Goal: Information Seeking & Learning: Learn about a topic

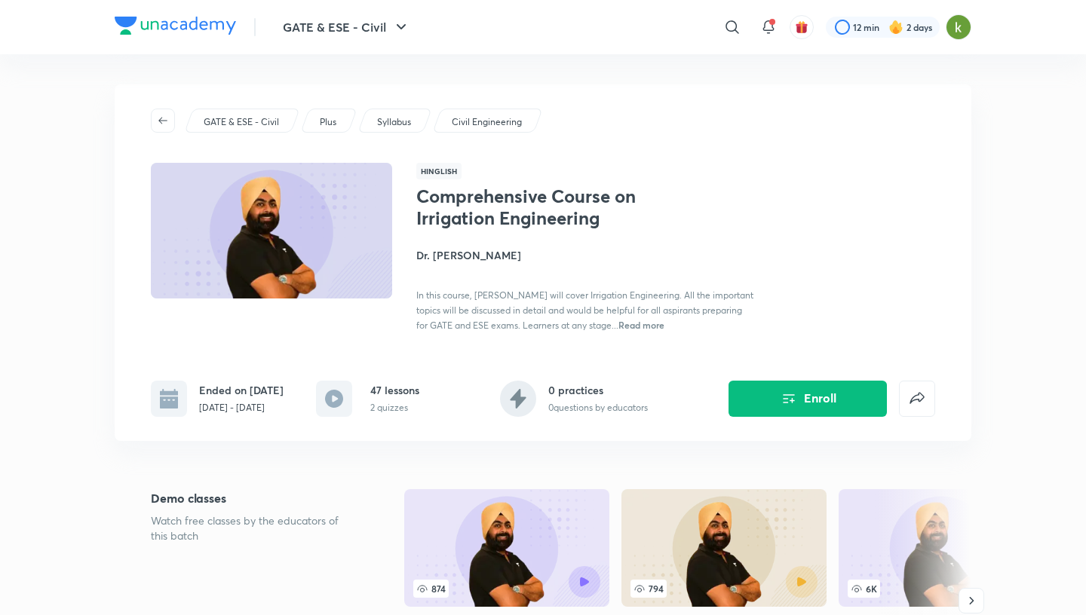
click at [453, 256] on h4 "Dr. [PERSON_NAME]" at bounding box center [585, 255] width 338 height 16
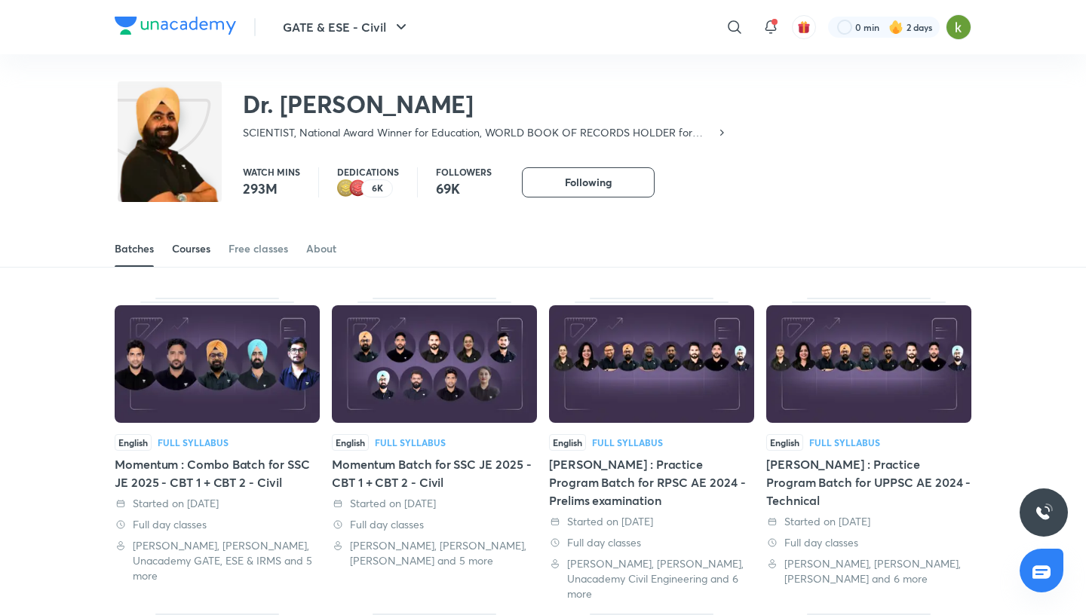
click at [207, 246] on div "Courses" at bounding box center [191, 248] width 38 height 15
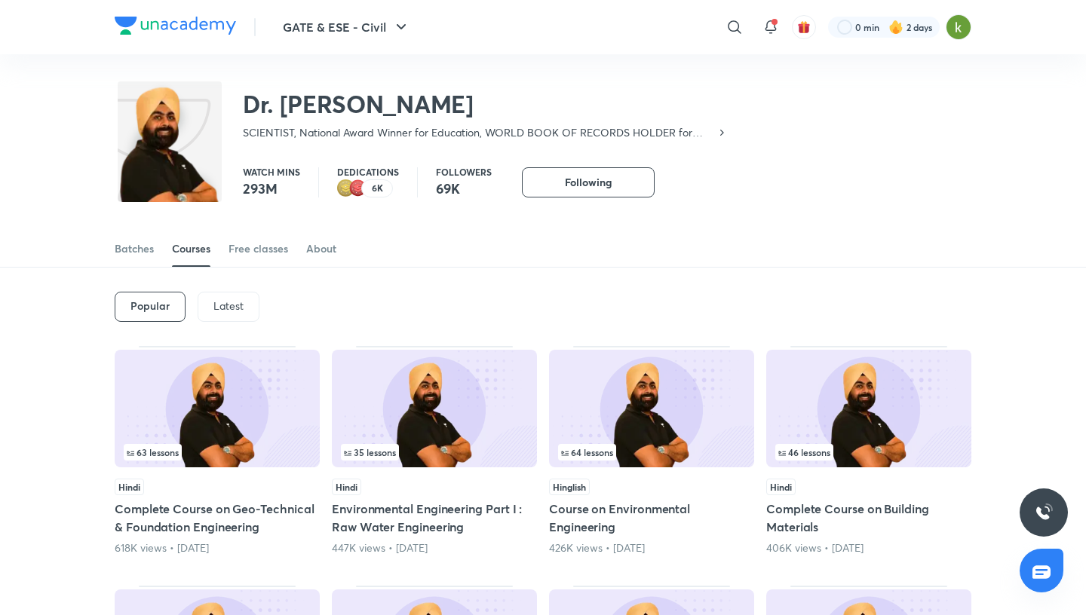
click at [238, 302] on p "Latest" at bounding box center [228, 306] width 30 height 12
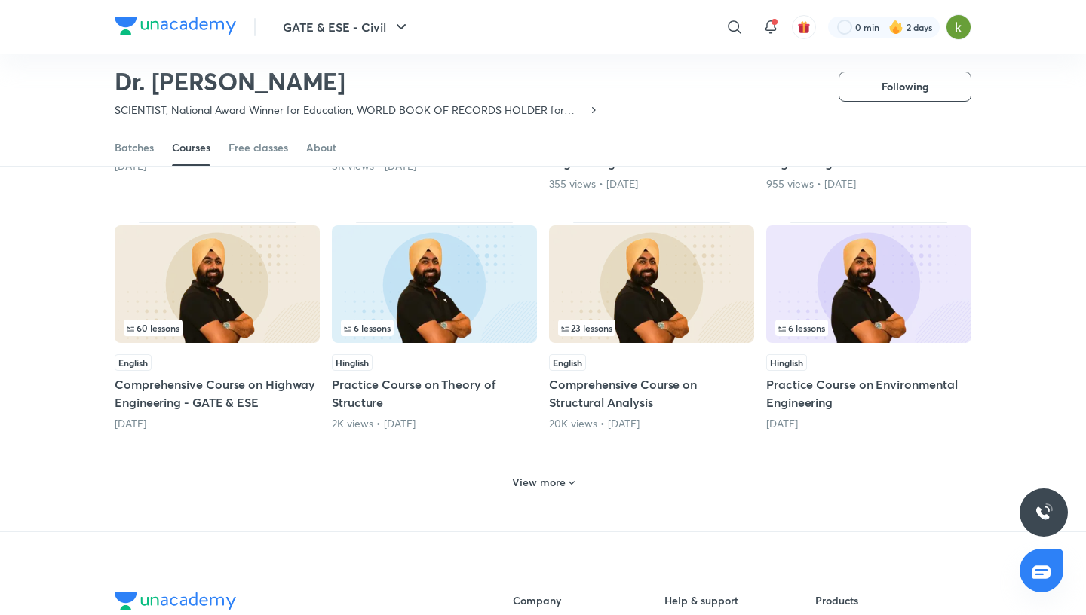
scroll to position [587, 0]
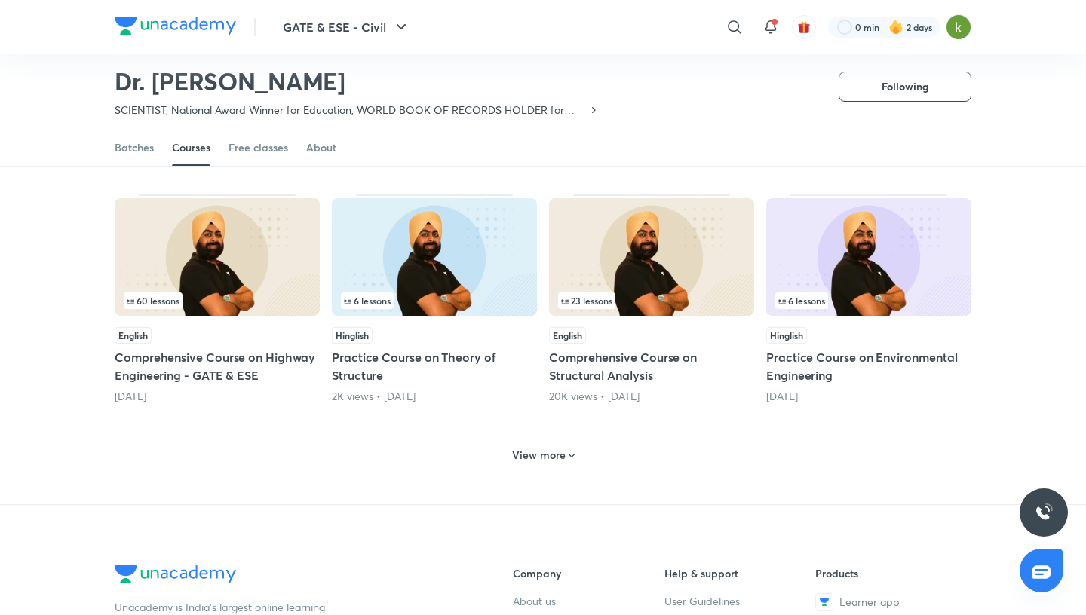
click at [543, 453] on h6 "View more" at bounding box center [539, 455] width 54 height 15
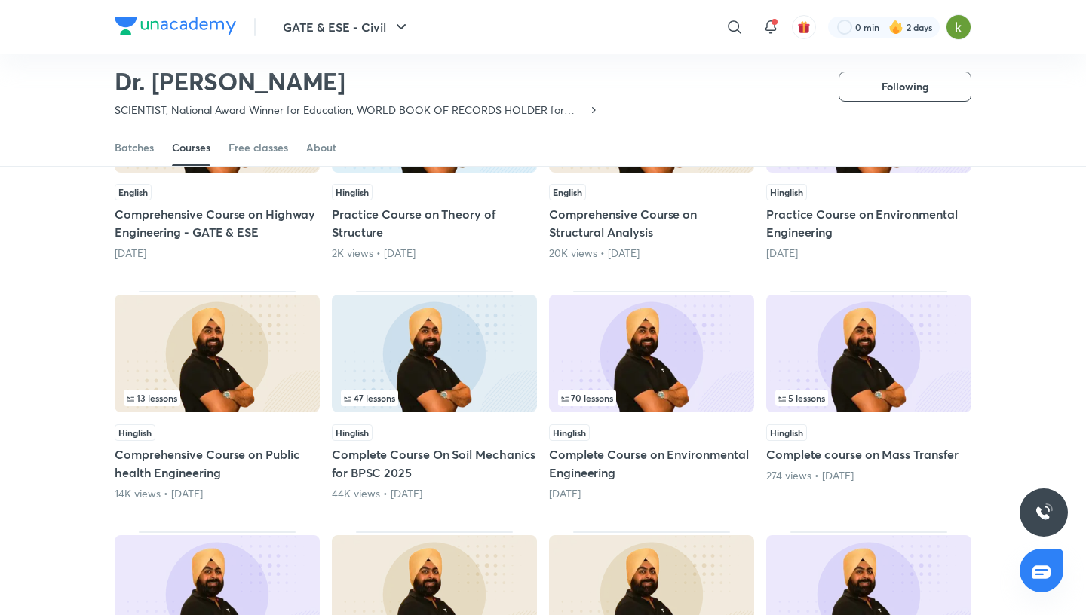
scroll to position [735, 0]
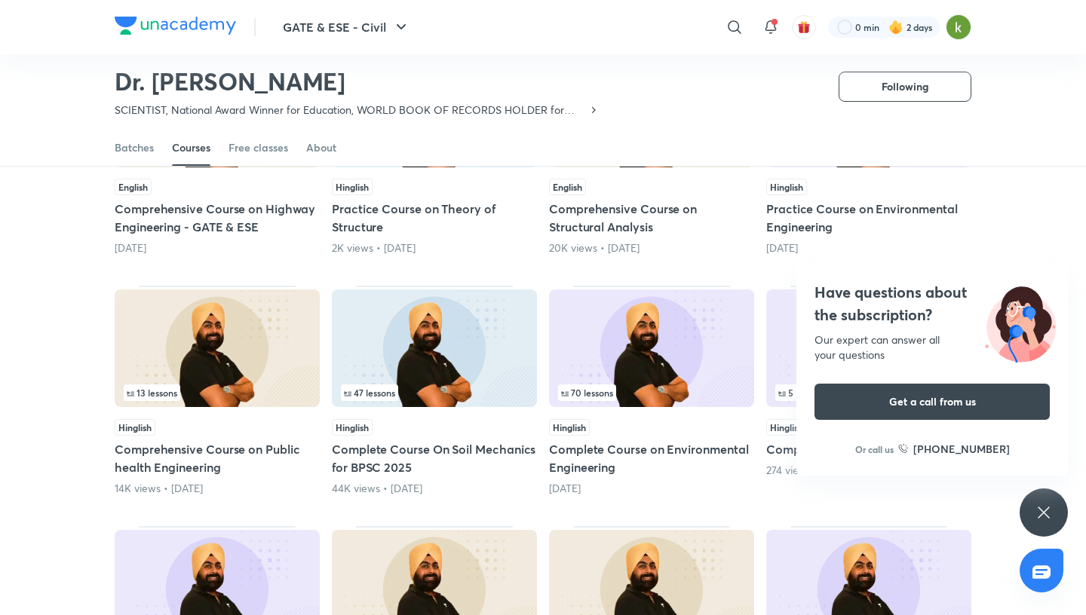
click at [1047, 509] on icon at bounding box center [1043, 512] width 11 height 11
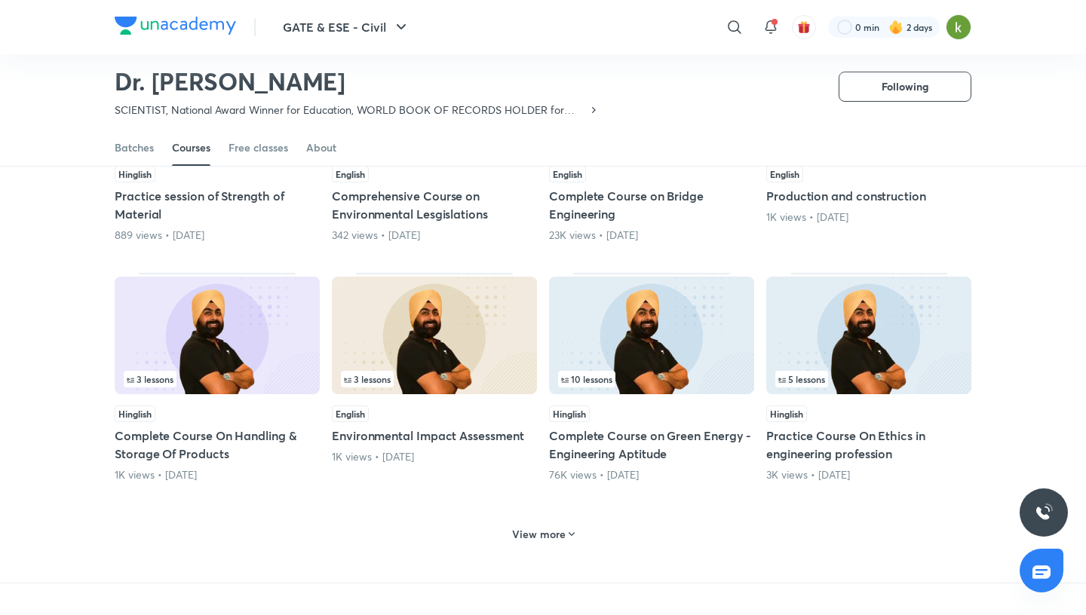
scroll to position [1229, 0]
click at [877, 333] on img at bounding box center [868, 335] width 205 height 118
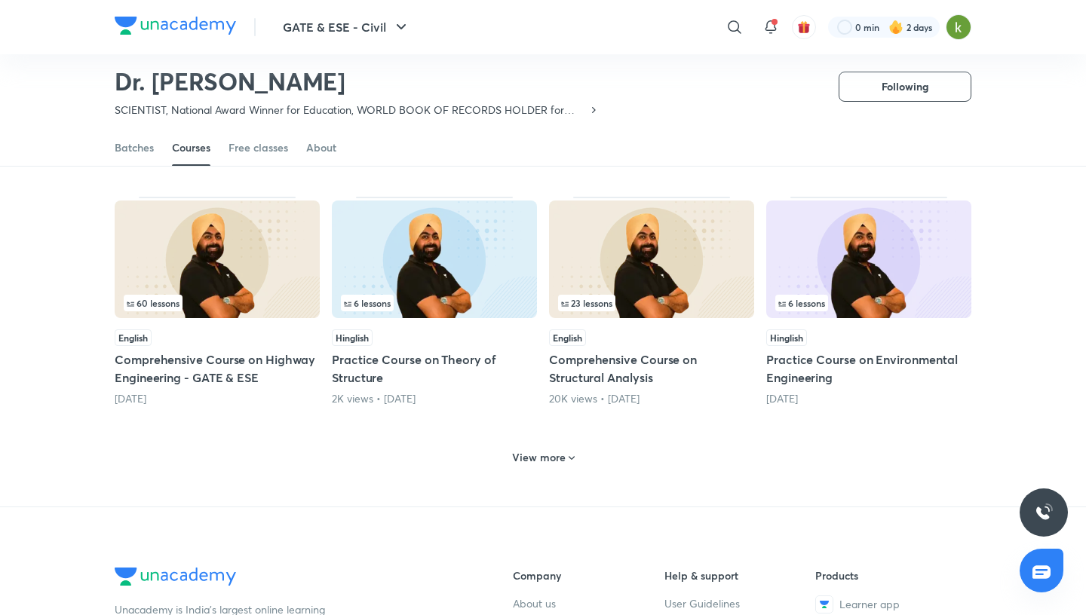
scroll to position [585, 0]
click at [568, 452] on icon at bounding box center [572, 458] width 12 height 12
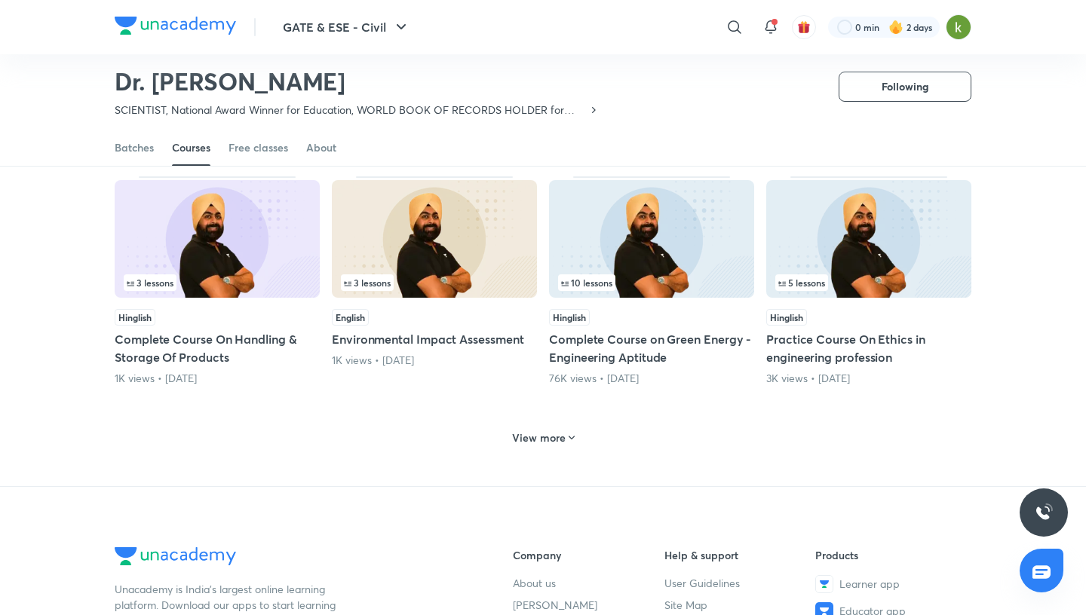
scroll to position [1326, 0]
click at [547, 430] on h6 "View more" at bounding box center [539, 437] width 54 height 15
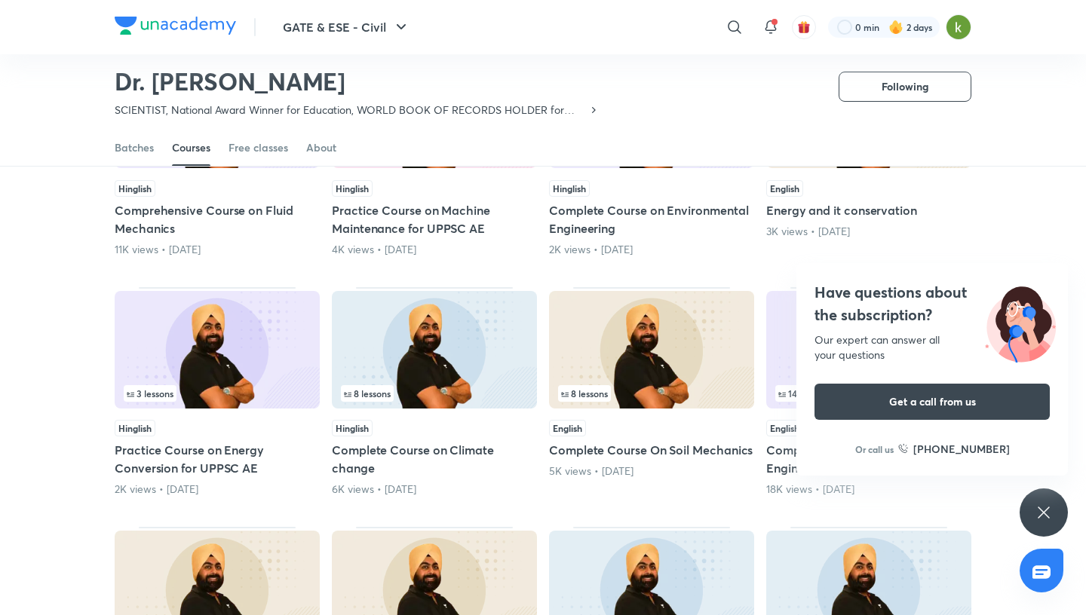
scroll to position [1697, 0]
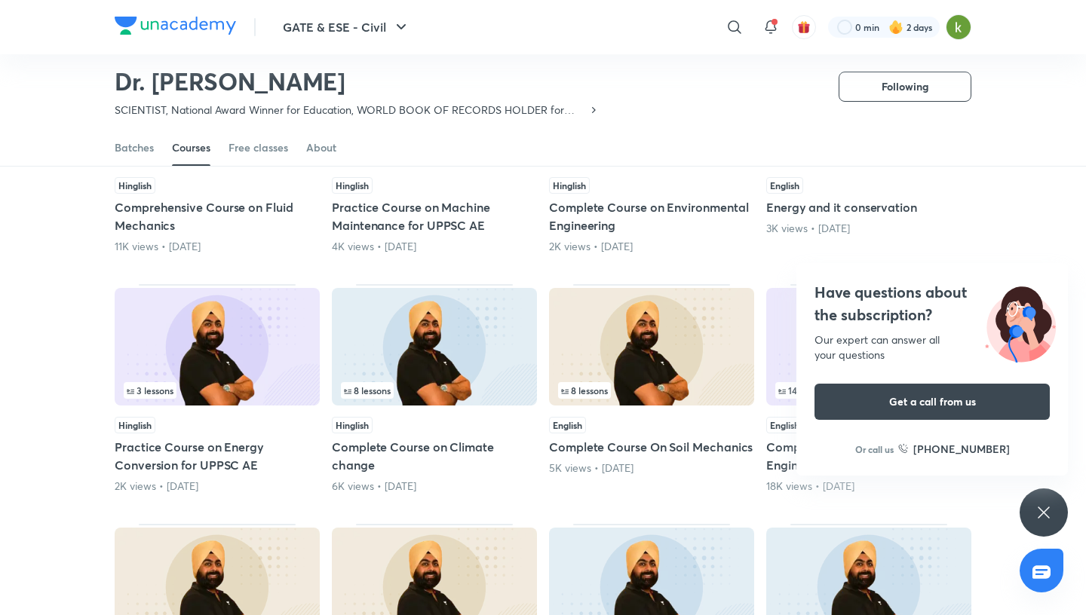
click at [1054, 504] on div "Have questions about the subscription? Our expert can answer all your questions…" at bounding box center [1043, 513] width 48 height 48
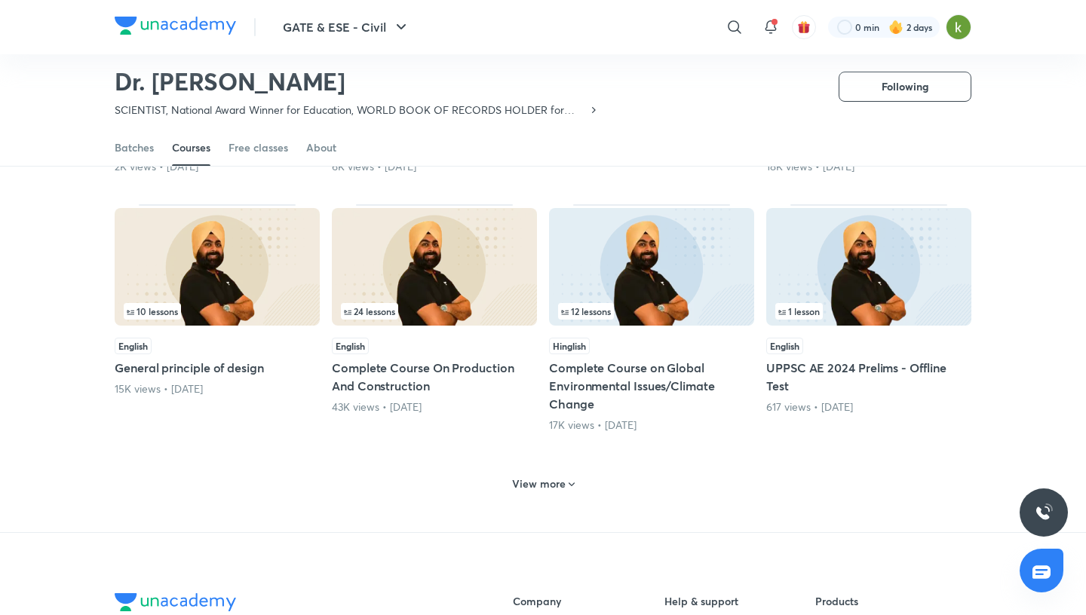
scroll to position [2021, 0]
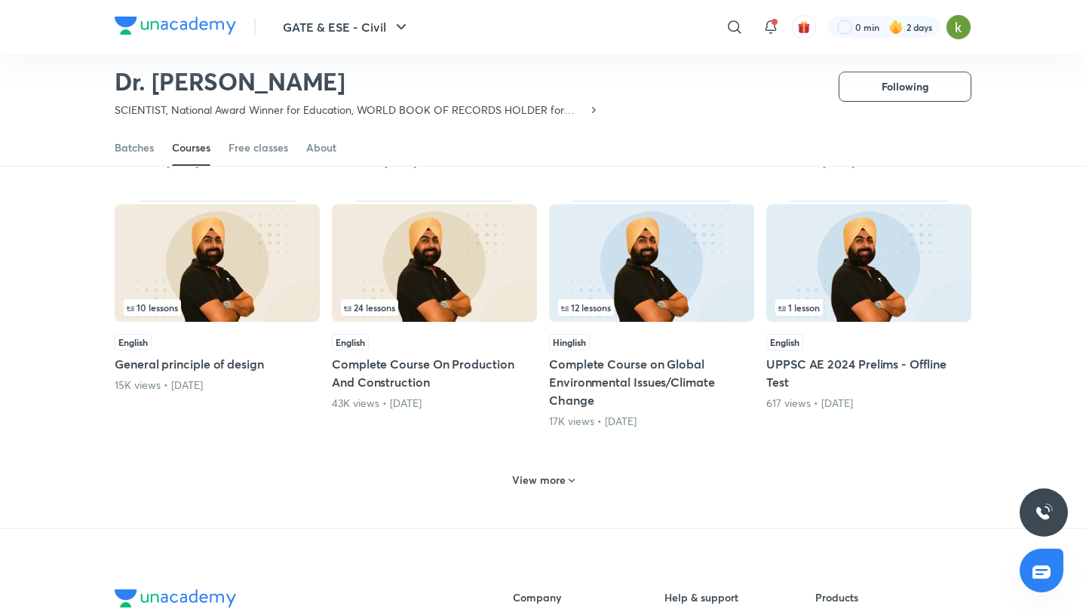
click at [537, 473] on h6 "View more" at bounding box center [539, 480] width 54 height 15
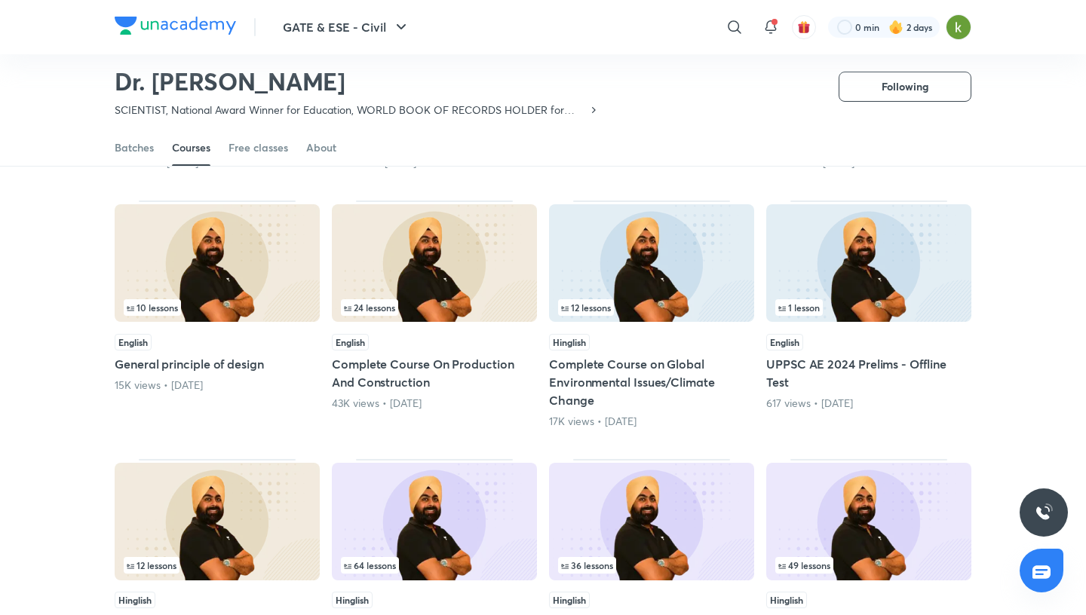
click at [681, 299] on div "12 lessons" at bounding box center [651, 307] width 187 height 17
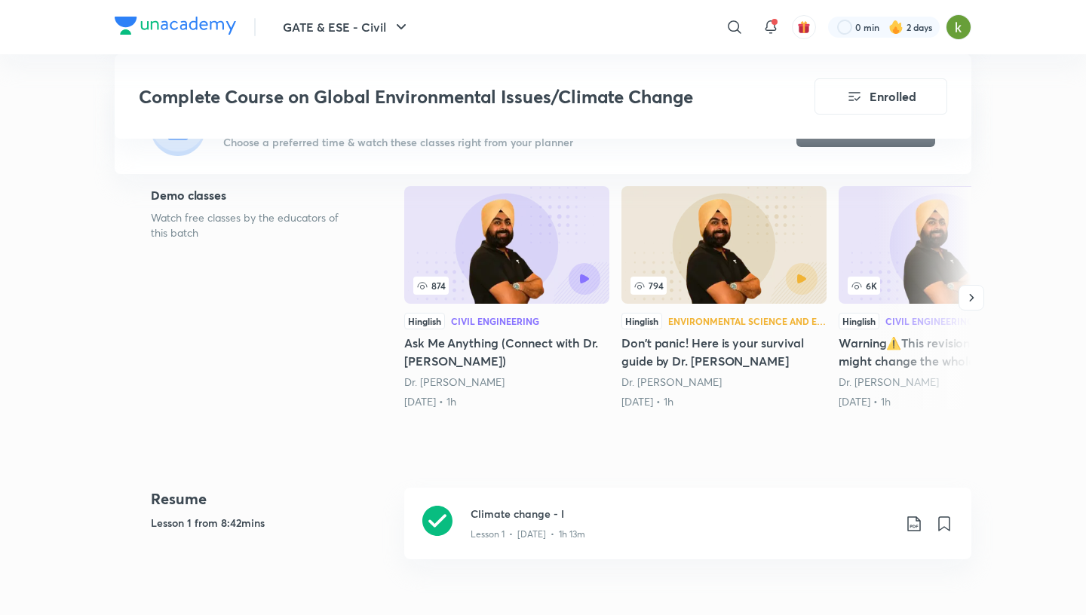
scroll to position [399, 0]
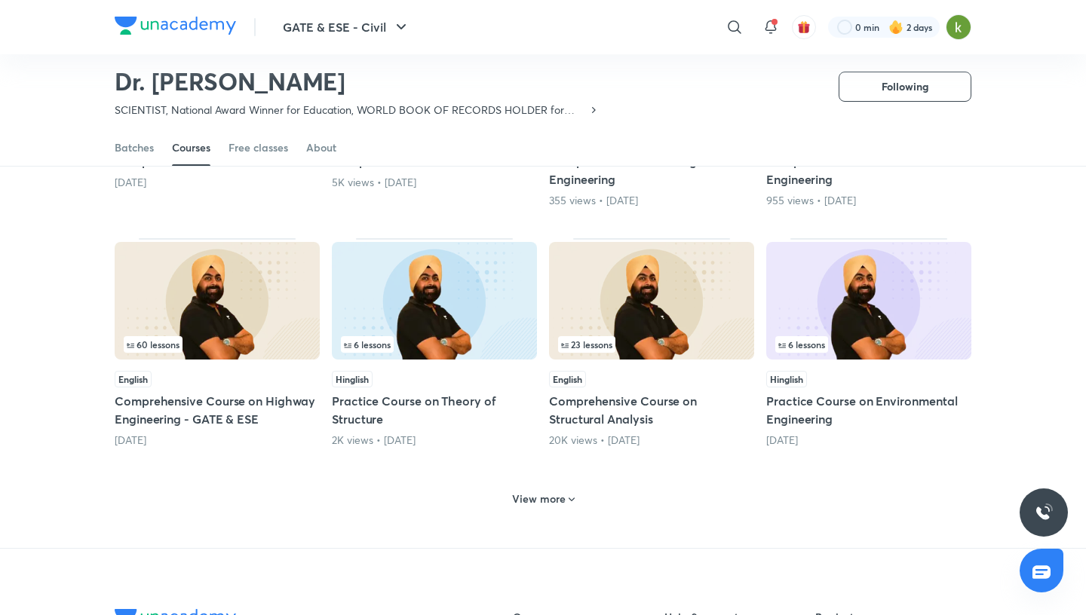
scroll to position [520, 0]
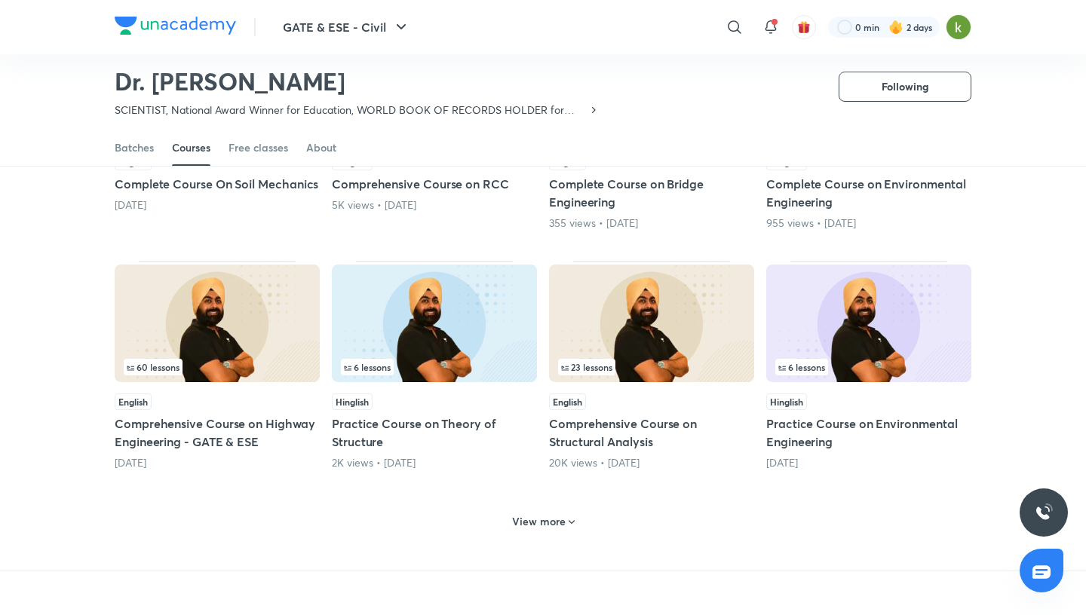
click at [556, 523] on div "View more" at bounding box center [543, 522] width 75 height 24
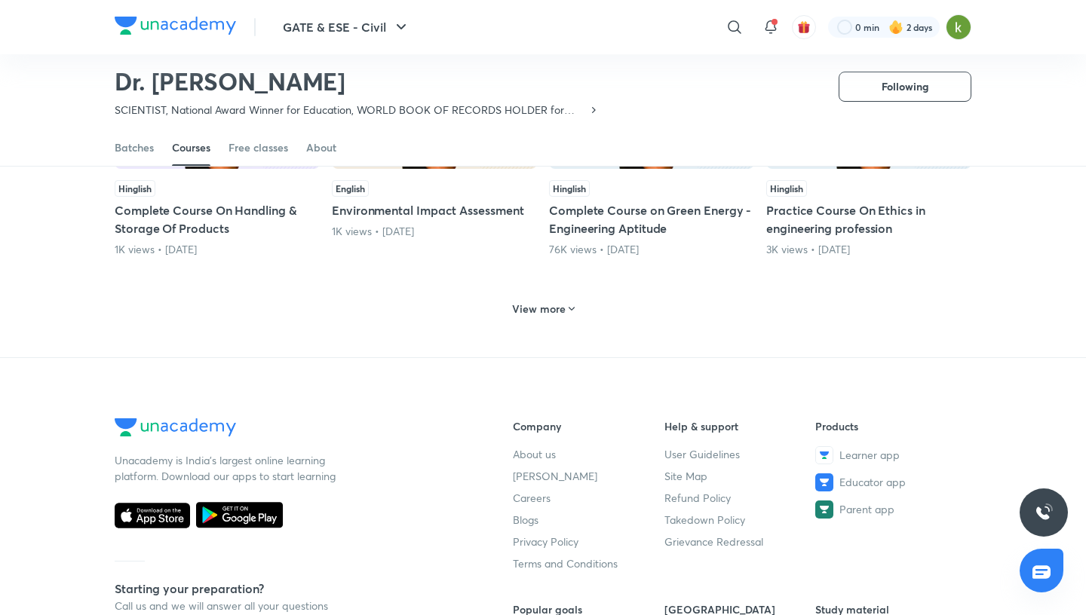
scroll to position [1412, 0]
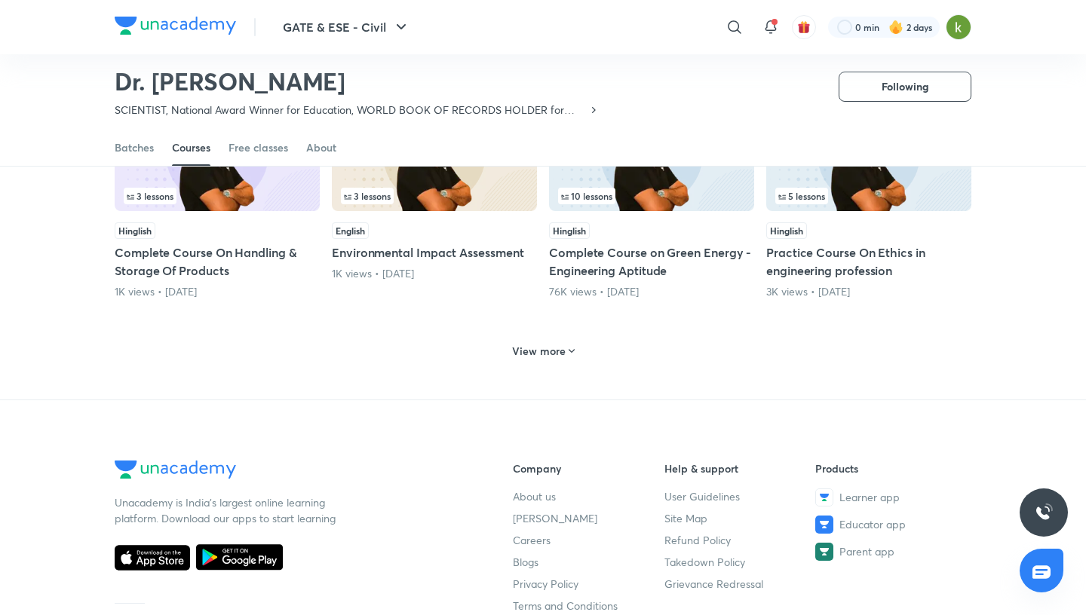
click at [545, 344] on h6 "View more" at bounding box center [539, 351] width 54 height 15
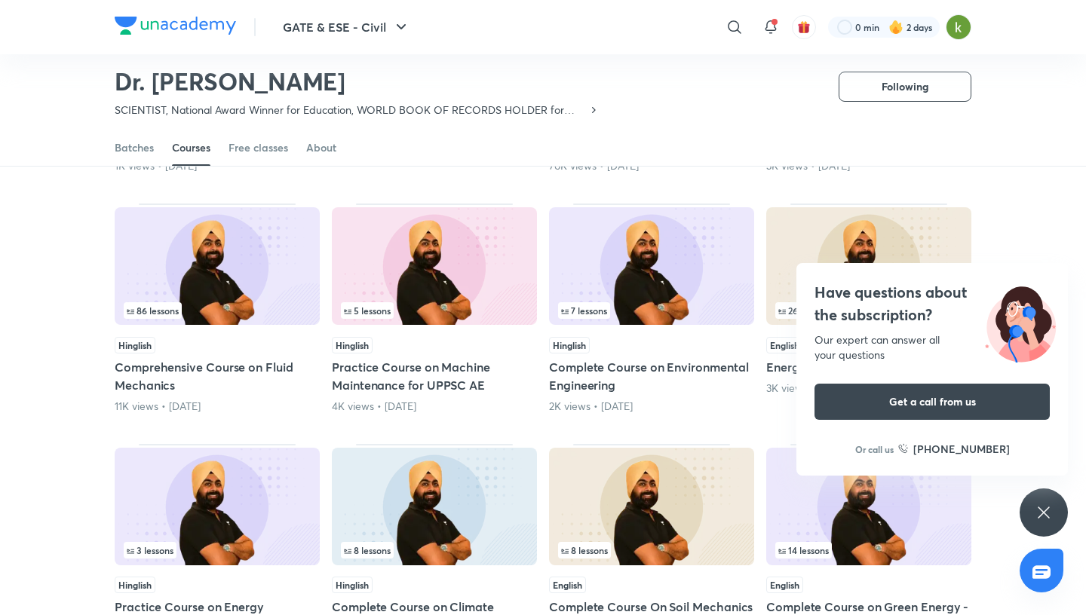
scroll to position [1543, 0]
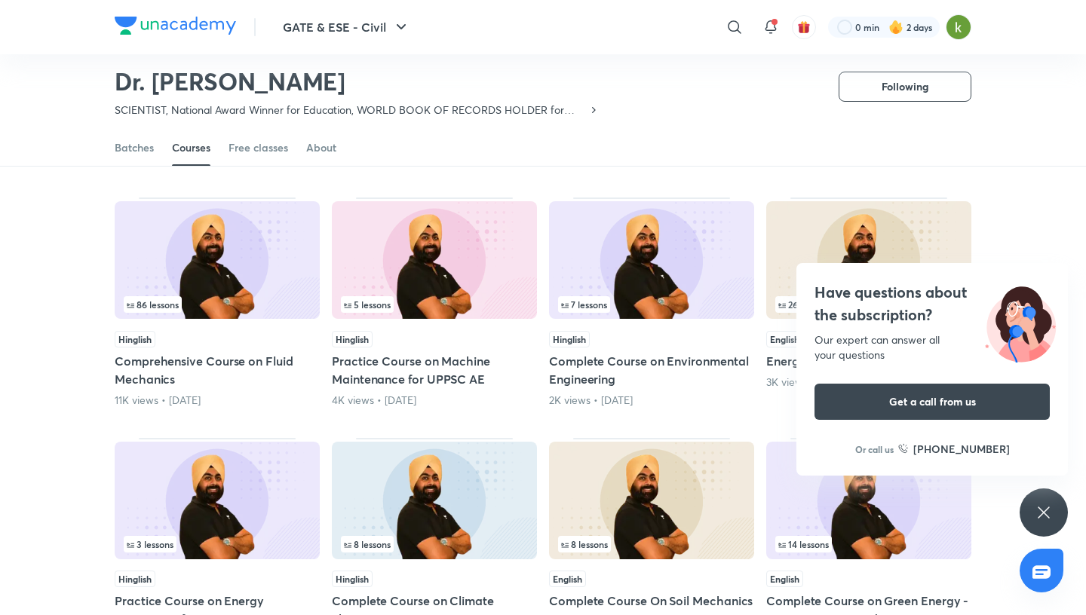
click at [265, 250] on img at bounding box center [217, 260] width 205 height 118
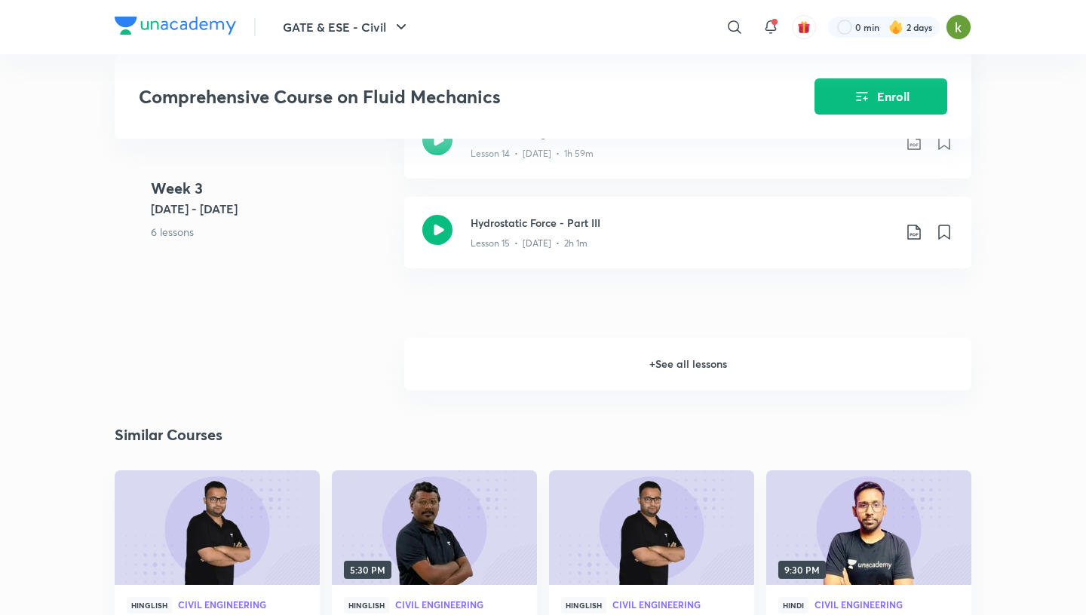
scroll to position [2039, 0]
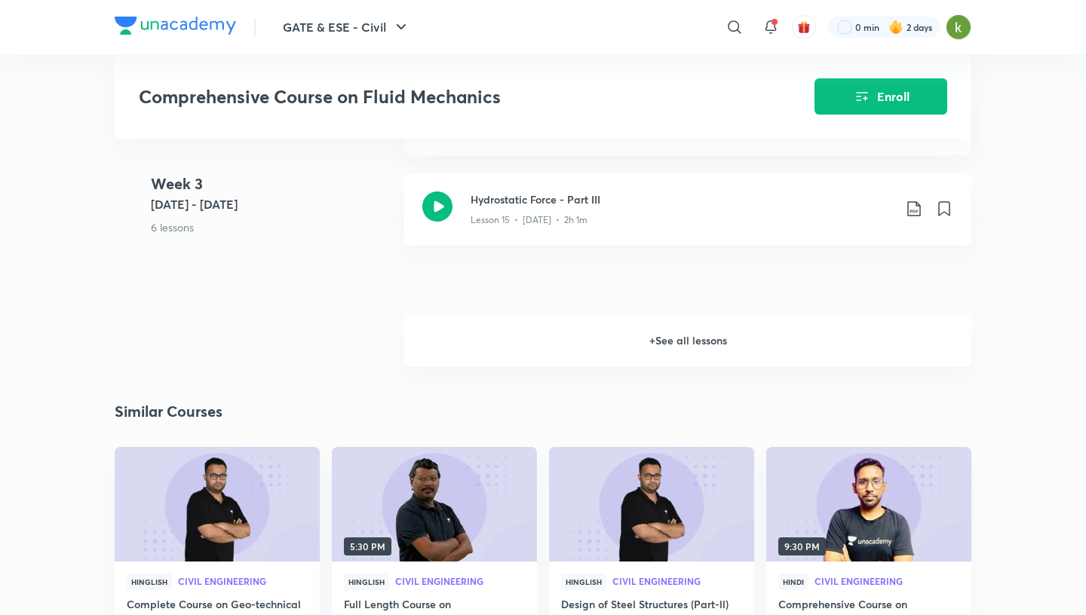
click at [673, 354] on h6 "+ See all lessons" at bounding box center [687, 340] width 567 height 53
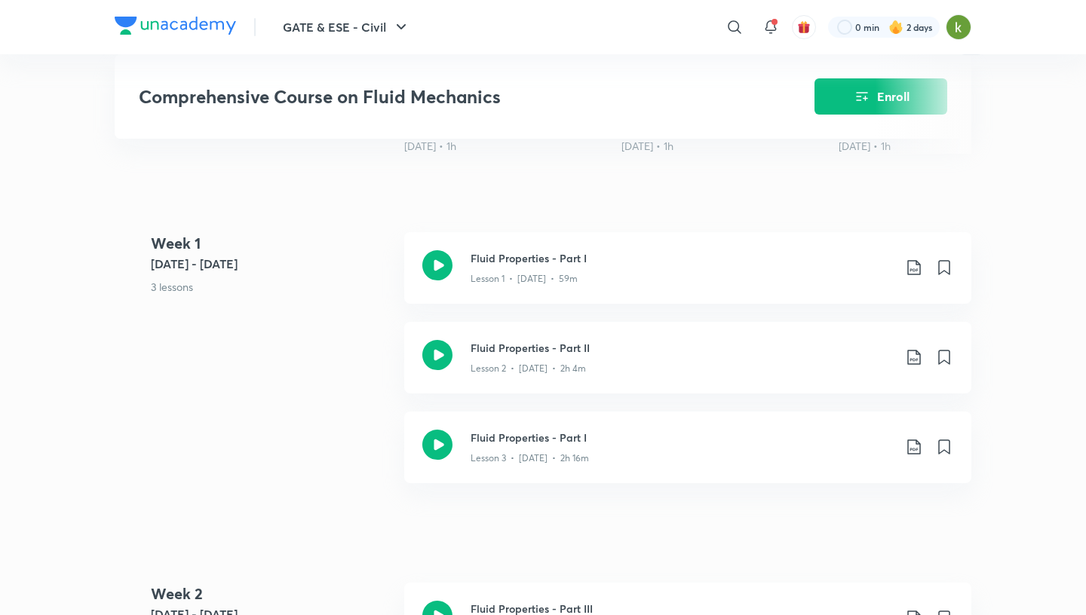
scroll to position [581, 0]
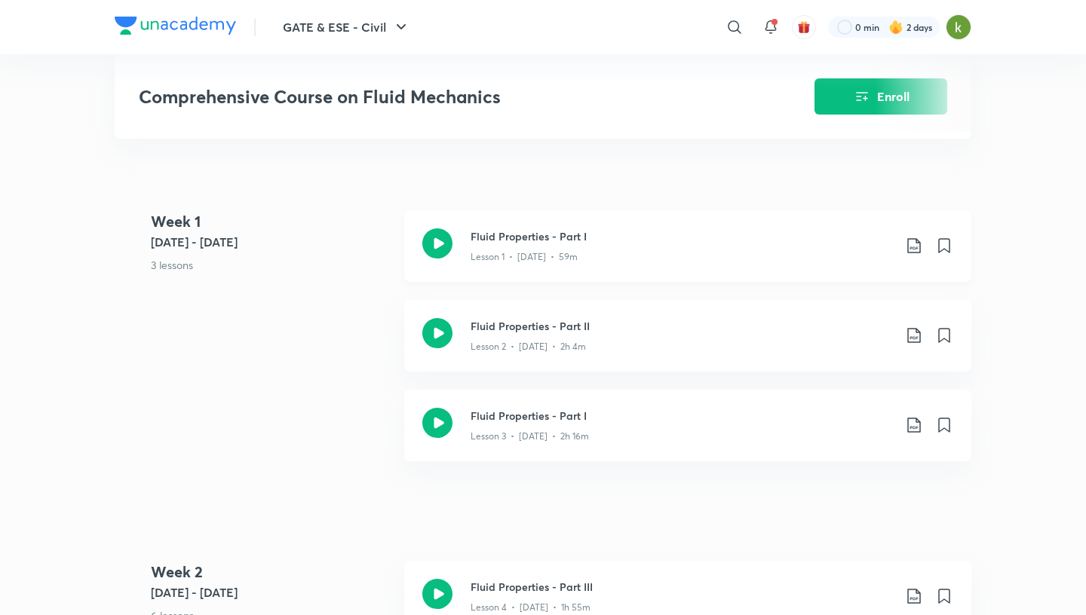
click at [446, 253] on icon at bounding box center [437, 243] width 30 height 30
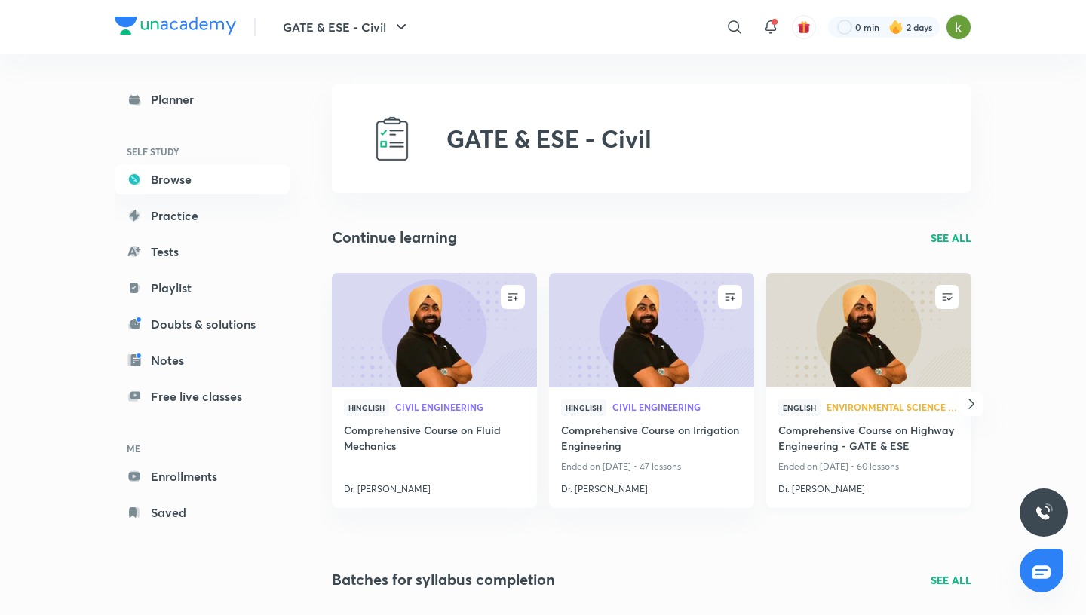
click at [865, 375] on img at bounding box center [868, 329] width 209 height 117
